Goal: Task Accomplishment & Management: Manage account settings

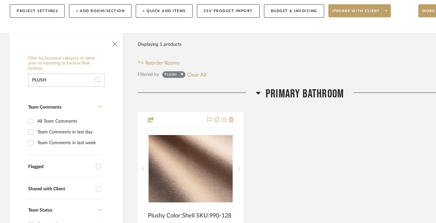
scroll to position [133, 0]
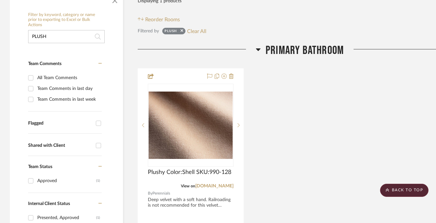
click at [63, 38] on input "PLUSH" at bounding box center [66, 36] width 76 height 13
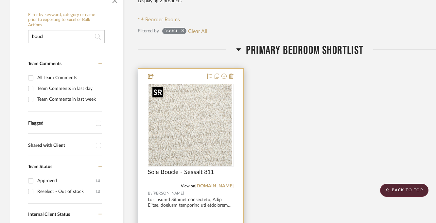
click at [170, 119] on div at bounding box center [191, 125] width 86 height 83
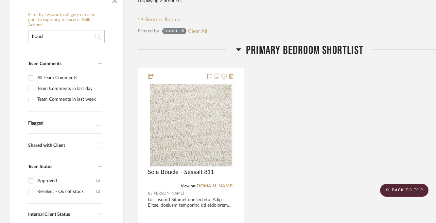
click at [69, 37] on input "boucl" at bounding box center [66, 36] width 76 height 13
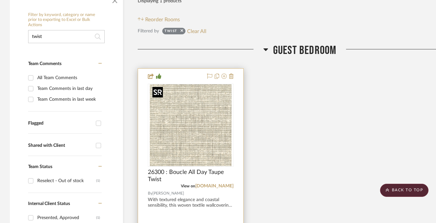
type input "twist"
click at [0, 0] on img at bounding box center [0, 0] width 0 height 0
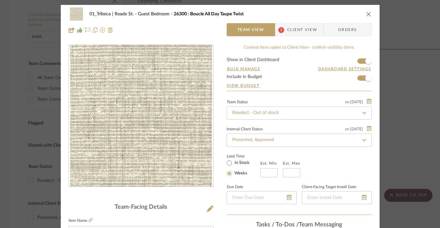
click at [294, 30] on span "Client View" at bounding box center [302, 29] width 30 height 13
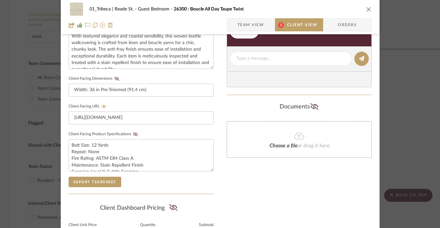
scroll to position [250, 0]
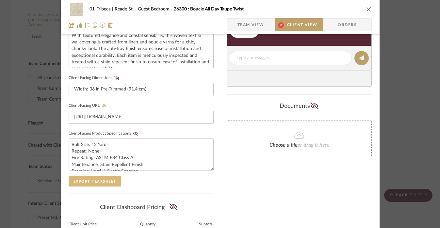
click at [87, 181] on button "Export Tearsheet" at bounding box center [95, 181] width 53 height 10
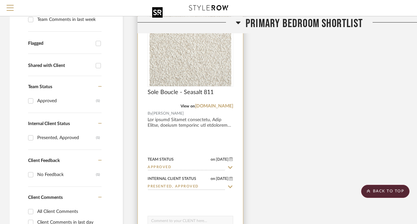
click at [218, 70] on img "0" at bounding box center [191, 46] width 82 height 82
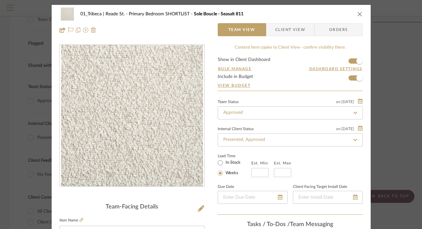
click at [357, 13] on icon "close" at bounding box center [359, 13] width 5 height 5
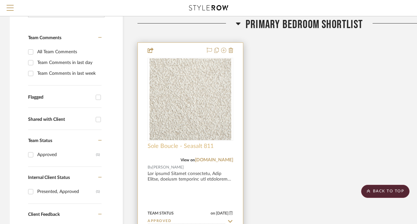
scroll to position [127, 0]
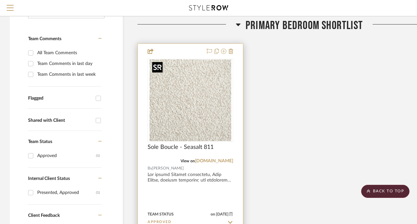
click at [173, 106] on img "0" at bounding box center [191, 100] width 82 height 82
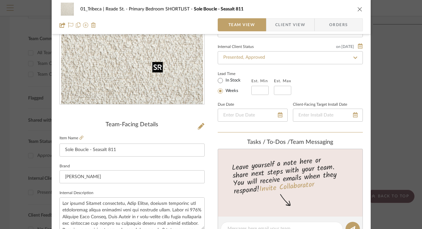
scroll to position [54, 0]
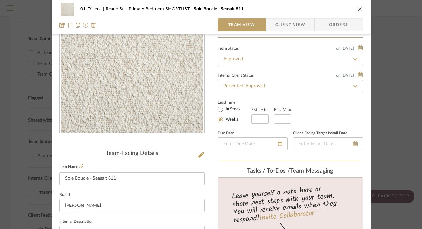
click at [357, 7] on icon "close" at bounding box center [359, 9] width 5 height 5
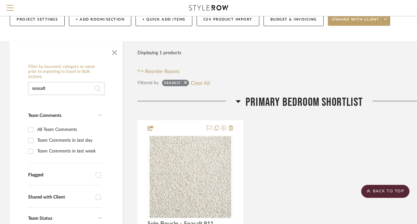
scroll to position [0, 0]
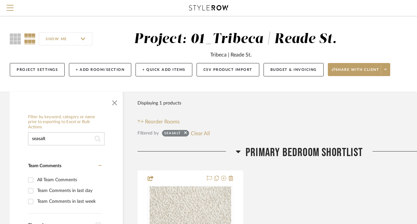
click at [52, 142] on input "seasalt" at bounding box center [66, 138] width 76 height 13
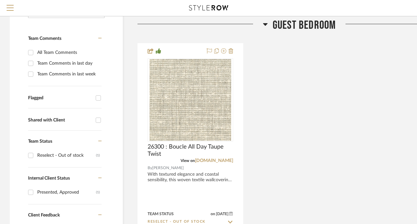
scroll to position [129, 0]
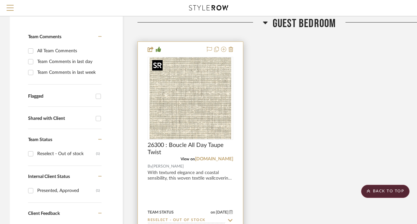
type input "twis"
click at [191, 111] on img "0" at bounding box center [191, 99] width 82 height 82
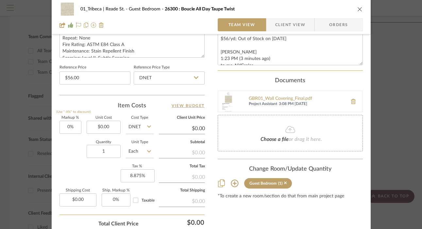
scroll to position [326, 0]
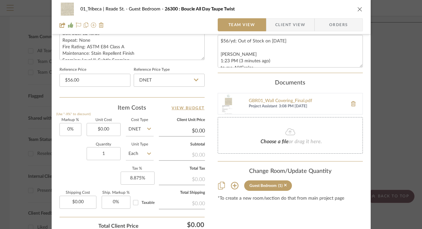
click at [235, 103] on img at bounding box center [228, 103] width 21 height 21
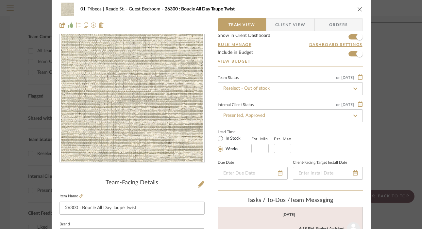
scroll to position [0, 0]
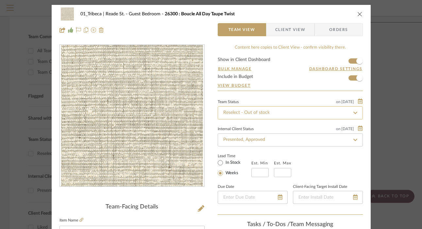
click at [275, 113] on input "Reselect - Out of stock" at bounding box center [290, 113] width 145 height 13
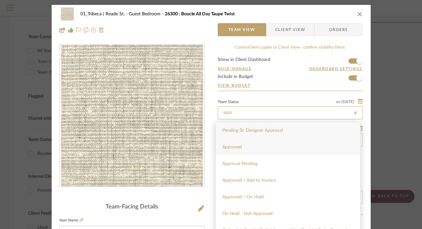
type input "appr"
click at [239, 145] on span "Approved" at bounding box center [232, 147] width 20 height 5
type input "[DATE]"
type input "Approved"
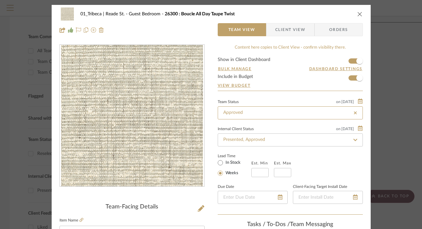
type input "[DATE]"
type input "Approved"
click at [358, 12] on icon "close" at bounding box center [359, 13] width 5 height 5
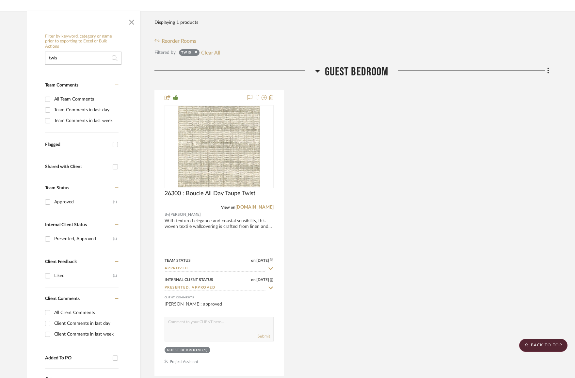
scroll to position [80, 0]
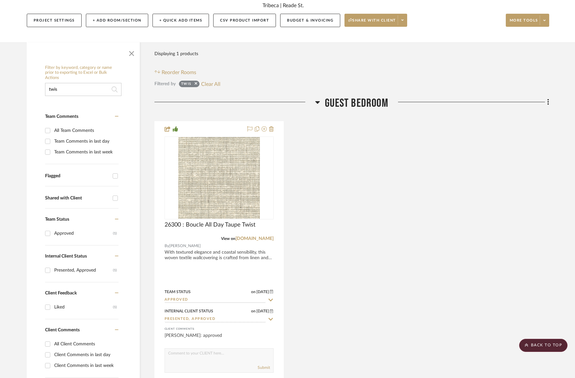
click at [64, 88] on input "twis" at bounding box center [83, 89] width 76 height 13
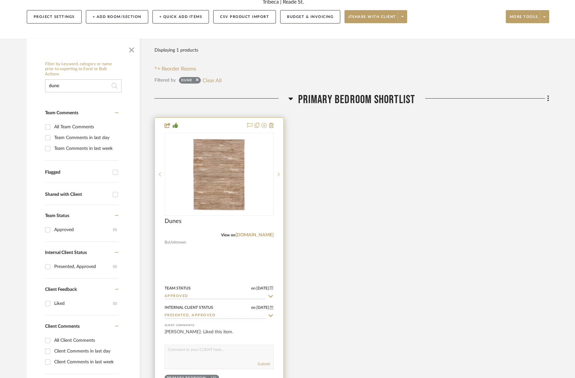
scroll to position [84, 0]
type input "dune"
click at [195, 224] on div at bounding box center [219, 261] width 129 height 286
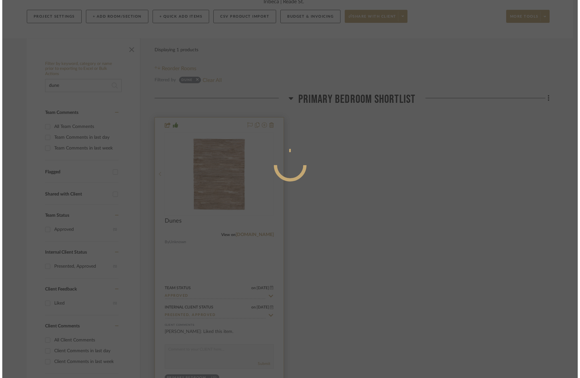
scroll to position [0, 0]
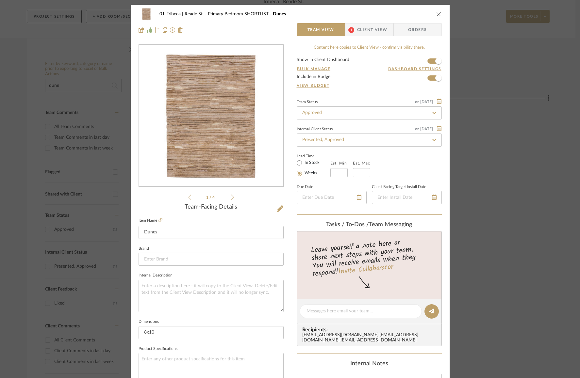
click at [417, 15] on icon "close" at bounding box center [438, 13] width 5 height 5
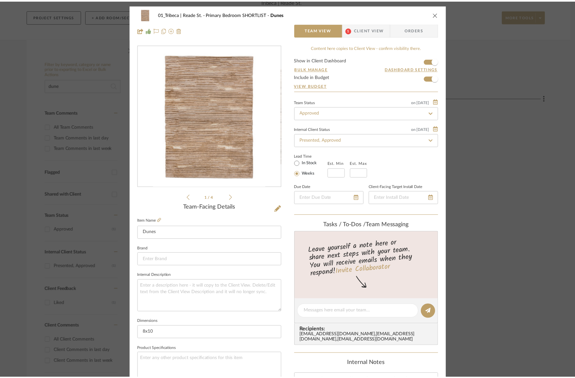
scroll to position [84, 0]
